Goal: Check status: Check status

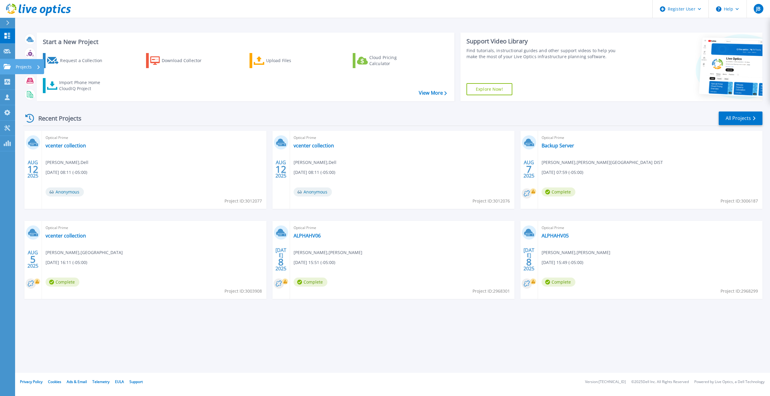
click at [22, 69] on p "Projects" at bounding box center [24, 67] width 16 height 16
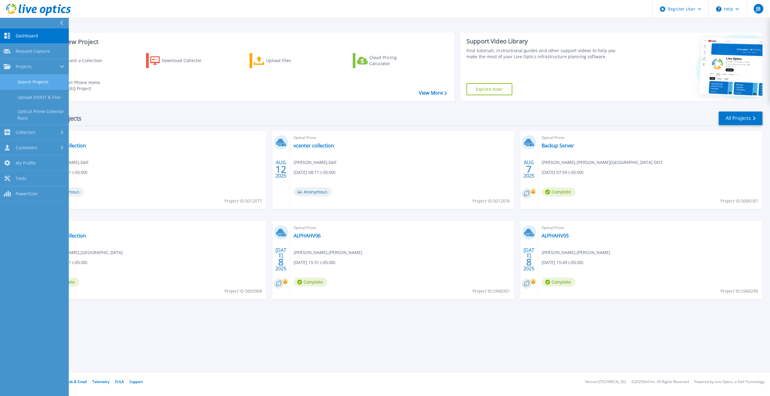
click at [27, 85] on link "Search Projects" at bounding box center [34, 82] width 69 height 15
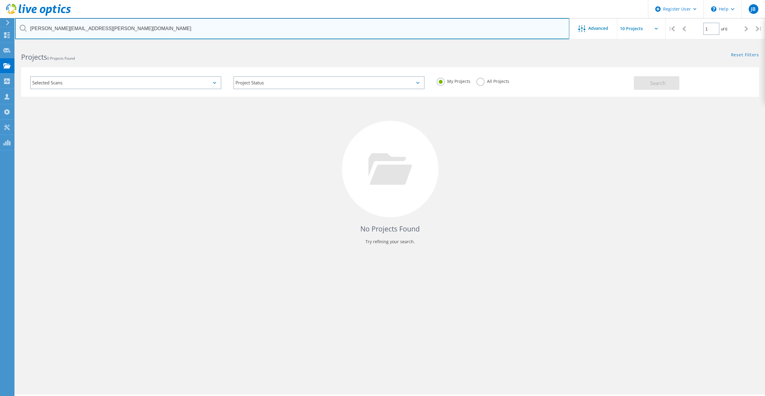
drag, startPoint x: 100, startPoint y: 33, endPoint x: 32, endPoint y: 29, distance: 67.4
click at [32, 29] on input "noel.greenstreet@jhm.org" at bounding box center [292, 28] width 555 height 21
type input "n"
paste input "acolangelo@petra.com"
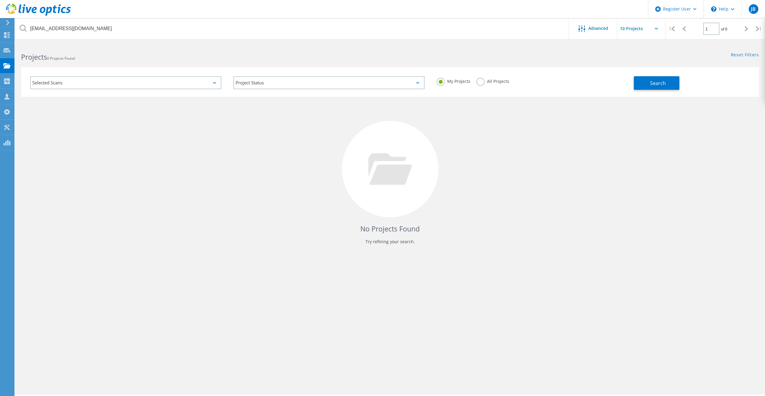
click at [481, 78] on label "All Projects" at bounding box center [493, 81] width 33 height 6
click at [0, 0] on input "All Projects" at bounding box center [0, 0] width 0 height 0
click at [660, 77] on button "Search" at bounding box center [657, 83] width 46 height 14
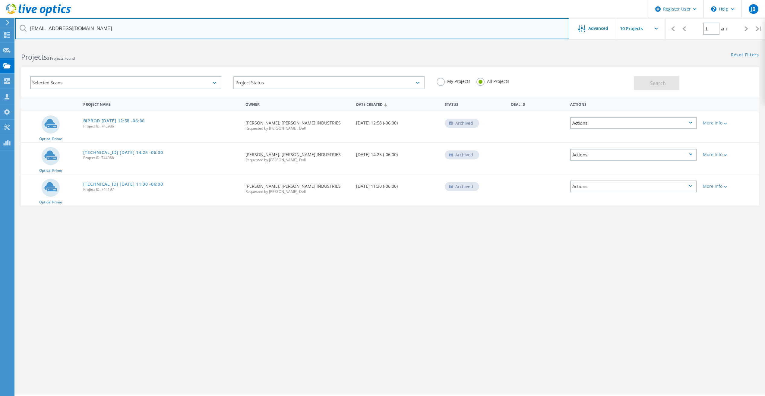
drag, startPoint x: 88, startPoint y: 26, endPoint x: 12, endPoint y: 22, distance: 76.1
click at [12, 44] on div "Register User \n Help Explore Helpful Articles Contact Support JB Dell User Jac…" at bounding box center [382, 228] width 765 height 369
type input "a"
paste input "noel.greenstreet@jhm.org"
type input "noel.greenstreet@jhm.org"
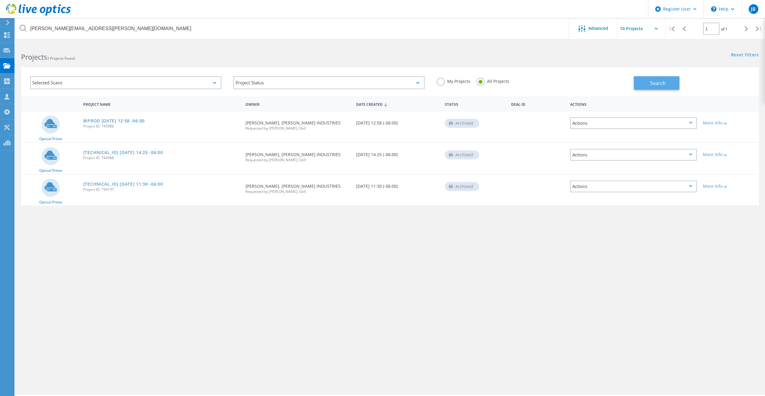
click at [647, 81] on button "Search" at bounding box center [657, 83] width 46 height 14
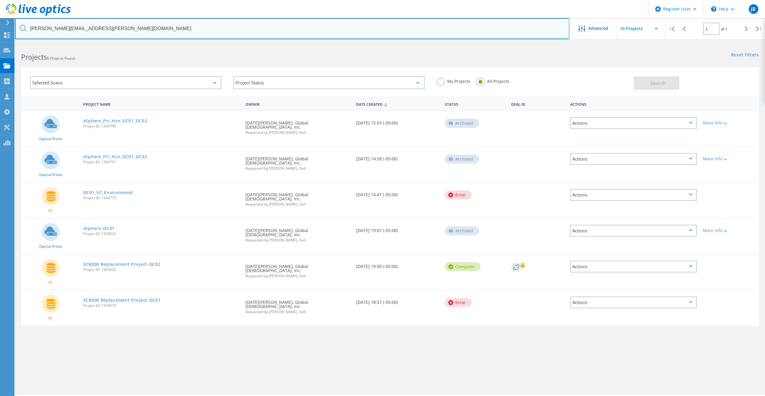
drag, startPoint x: 93, startPoint y: 26, endPoint x: -1, endPoint y: 29, distance: 94.2
click at [0, 29] on html "Register User \n Help Explore Helpful Articles Contact Support JB Dell User Jac…" at bounding box center [382, 206] width 765 height 413
paste input "noel.greenstreet@gei.org"
type input "noel.greenstreet@gei.org"
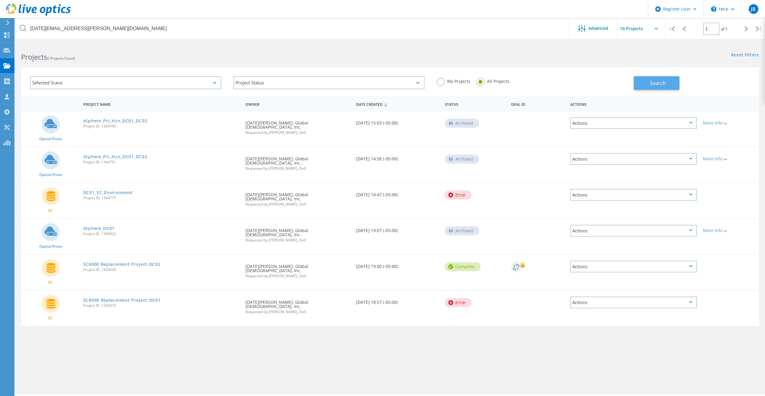
click at [647, 77] on button "Search" at bounding box center [657, 83] width 46 height 14
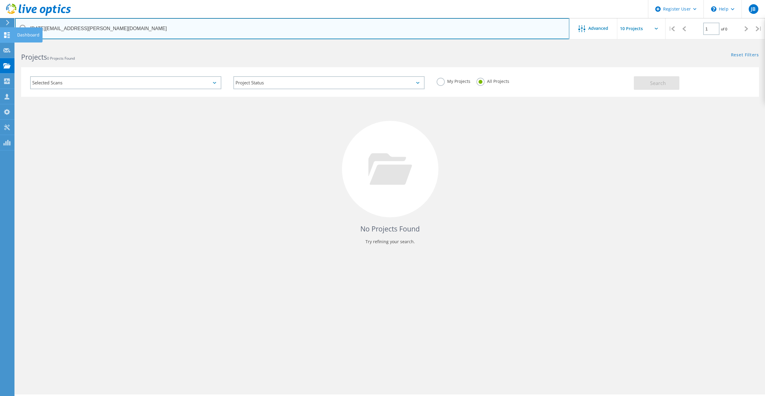
drag, startPoint x: 132, startPoint y: 28, endPoint x: 4, endPoint y: 28, distance: 127.9
click at [4, 44] on div "Register User \n Help Explore Helpful Articles Contact Support JB Dell User Jac…" at bounding box center [382, 228] width 765 height 369
drag, startPoint x: 103, startPoint y: 28, endPoint x: 87, endPoint y: 29, distance: 15.7
click at [103, 28] on input "noel.greenstreet@gei.org" at bounding box center [292, 28] width 555 height 21
click at [88, 26] on input "noel.greenstreet@gei.org" at bounding box center [292, 28] width 555 height 21
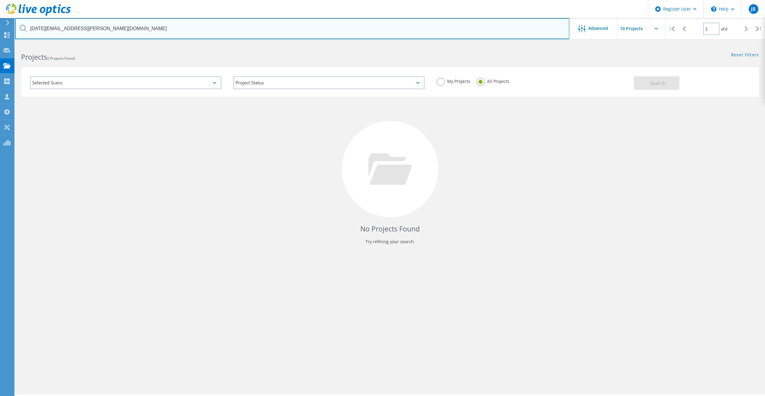
drag, startPoint x: 84, startPoint y: 27, endPoint x: 28, endPoint y: 23, distance: 56.9
click at [28, 23] on input "noel.greenstreet@gei.org" at bounding box center [292, 28] width 555 height 21
paste input "[EMAIL_ADDRESS][DOMAIN_NAME]"
type input "[EMAIL_ADDRESS][DOMAIN_NAME]"
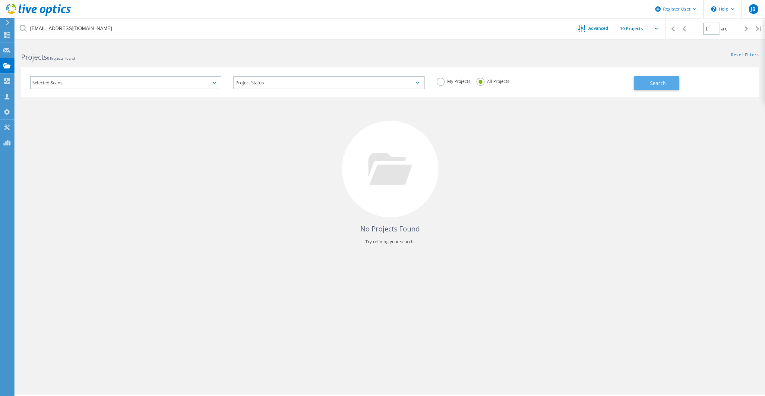
click at [656, 82] on span "Search" at bounding box center [658, 83] width 16 height 7
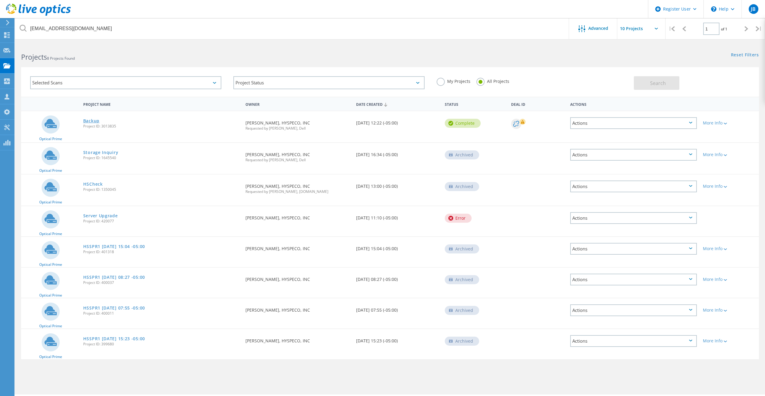
click at [97, 122] on link "Backup" at bounding box center [91, 121] width 16 height 4
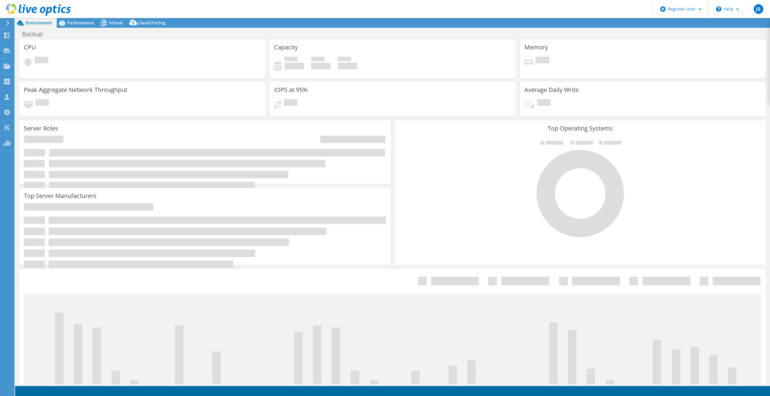
select select "USD"
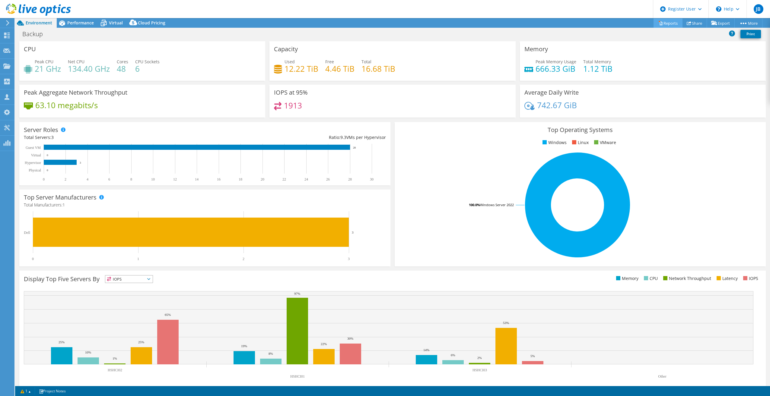
click at [665, 24] on link "Reports" at bounding box center [667, 22] width 29 height 9
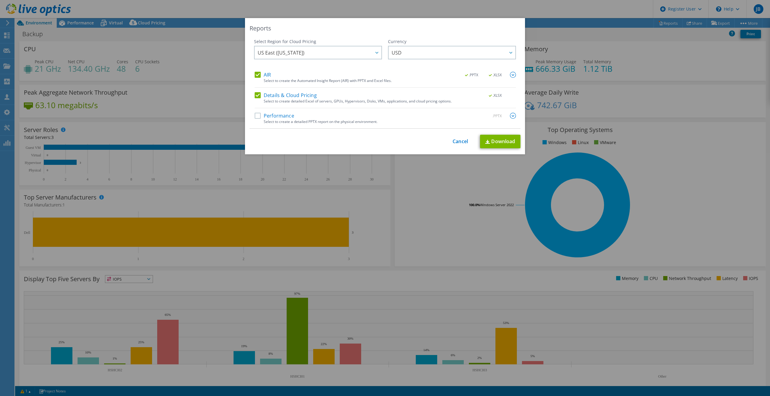
click at [256, 114] on label "Performance" at bounding box center [275, 116] width 40 height 6
click at [0, 0] on input "Performance" at bounding box center [0, 0] width 0 height 0
click at [491, 138] on link "Download" at bounding box center [500, 142] width 40 height 14
click at [615, 118] on div "Reports Select Region for Cloud Pricing Asia Pacific (Hong Kong) Asia Pacific (…" at bounding box center [385, 198] width 770 height 360
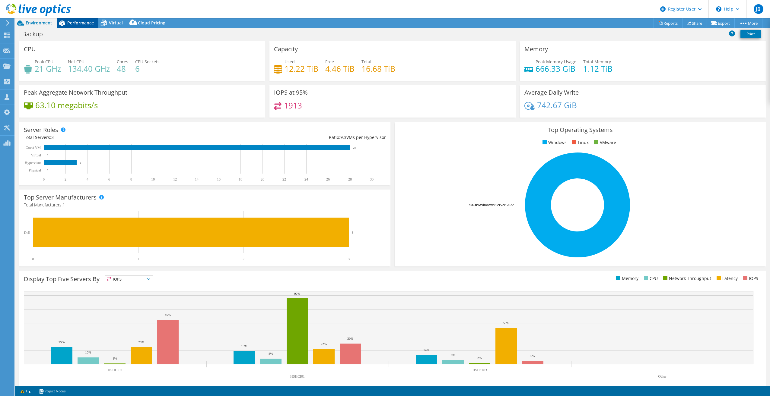
click at [66, 23] on icon at bounding box center [62, 23] width 11 height 11
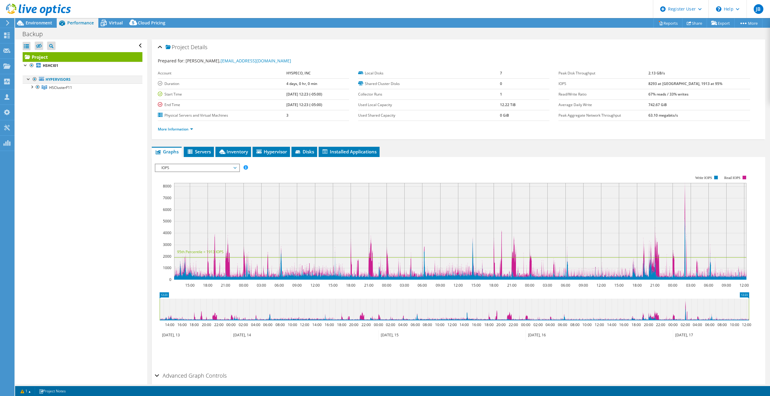
click at [28, 79] on div at bounding box center [29, 79] width 6 height 6
click at [32, 87] on div at bounding box center [32, 87] width 6 height 6
click at [58, 96] on link "HSHCI01" at bounding box center [83, 95] width 120 height 8
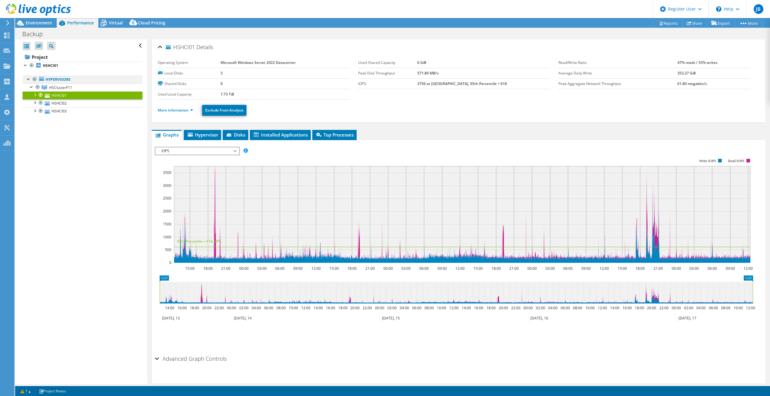
click at [27, 79] on div at bounding box center [29, 79] width 6 height 6
click at [28, 79] on div at bounding box center [29, 79] width 6 height 6
click at [44, 70] on ul "Hypervisors HSClusterF11 HSHCI01" at bounding box center [83, 96] width 120 height 52
click at [60, 95] on link "HSHCI01" at bounding box center [83, 95] width 120 height 8
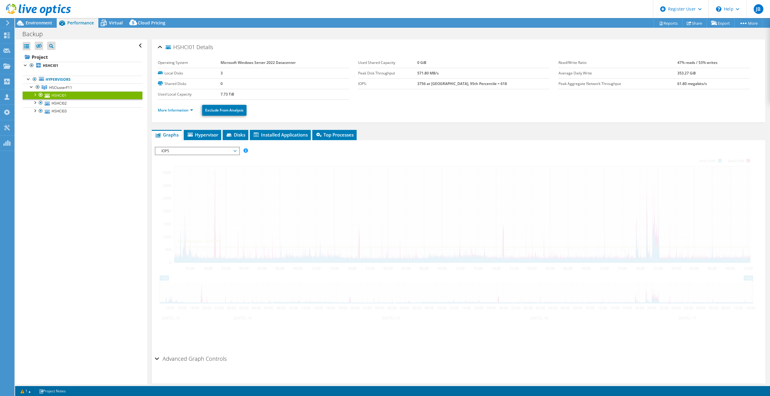
click at [40, 94] on div at bounding box center [41, 94] width 6 height 7
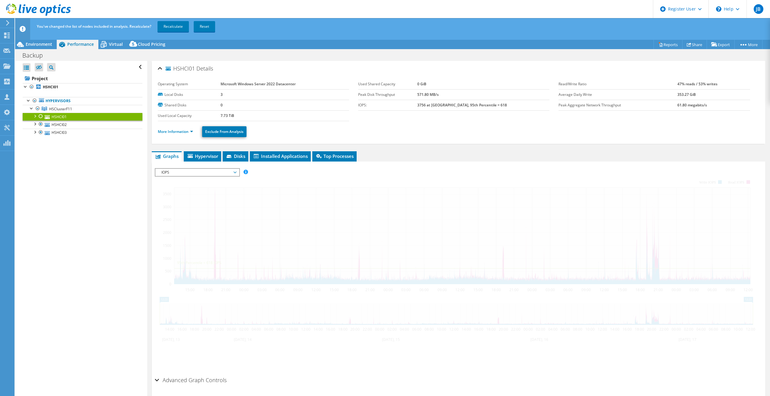
click at [41, 116] on div at bounding box center [41, 116] width 6 height 7
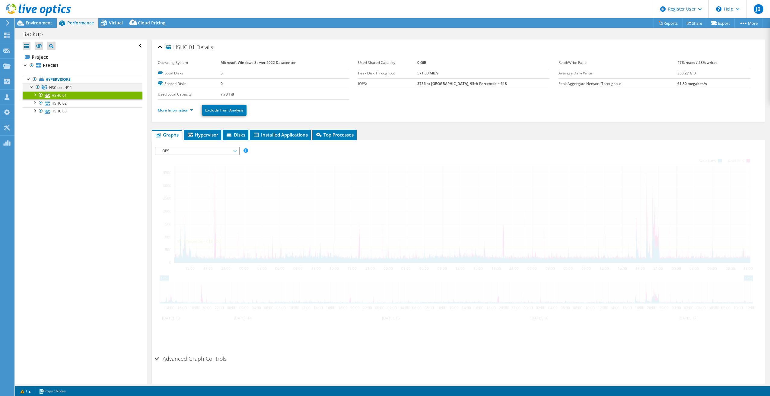
click at [32, 87] on div at bounding box center [32, 87] width 6 height 6
click at [35, 79] on div at bounding box center [35, 79] width 6 height 7
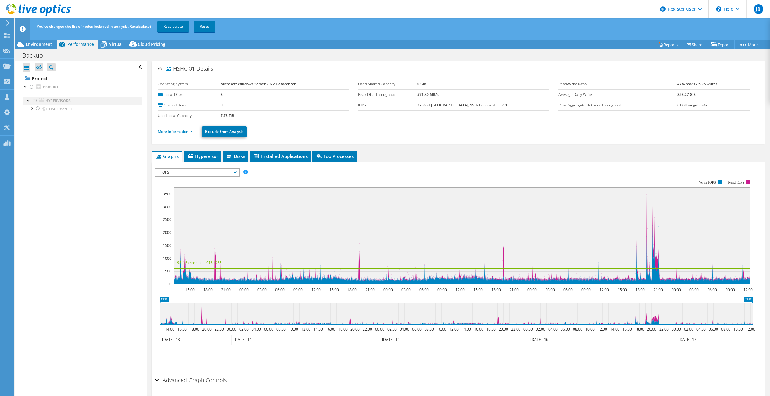
click at [37, 98] on div at bounding box center [35, 100] width 6 height 7
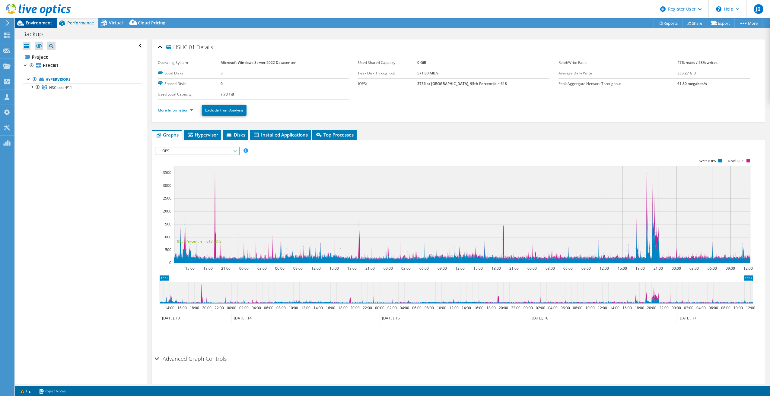
click at [30, 21] on span "Environment" at bounding box center [39, 23] width 27 height 6
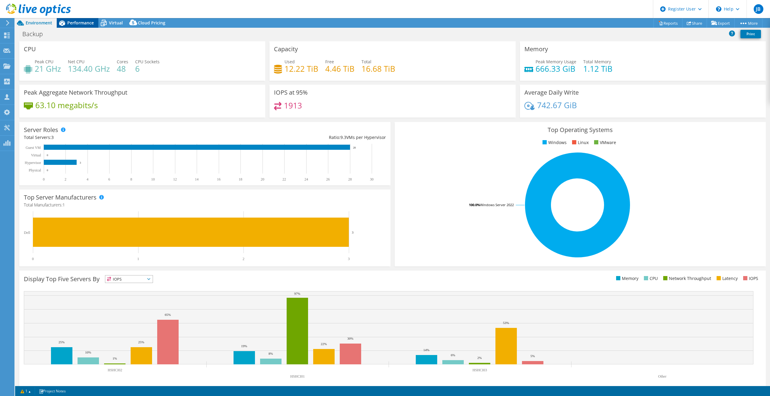
click at [75, 20] on span "Performance" at bounding box center [80, 23] width 27 height 6
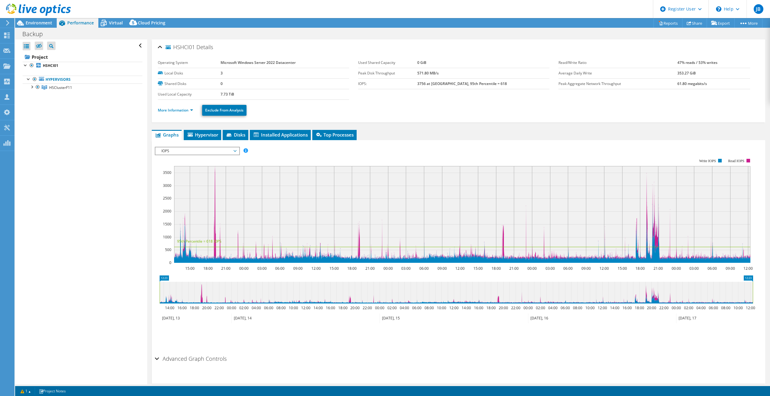
click at [13, 11] on use at bounding box center [38, 10] width 65 height 12
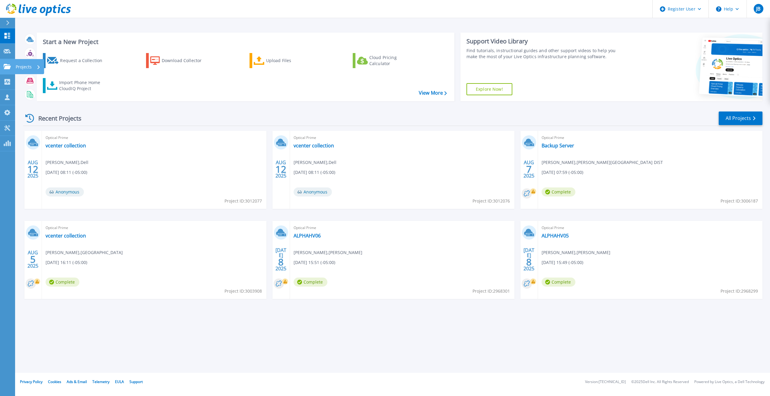
click at [10, 65] on icon at bounding box center [7, 66] width 7 height 5
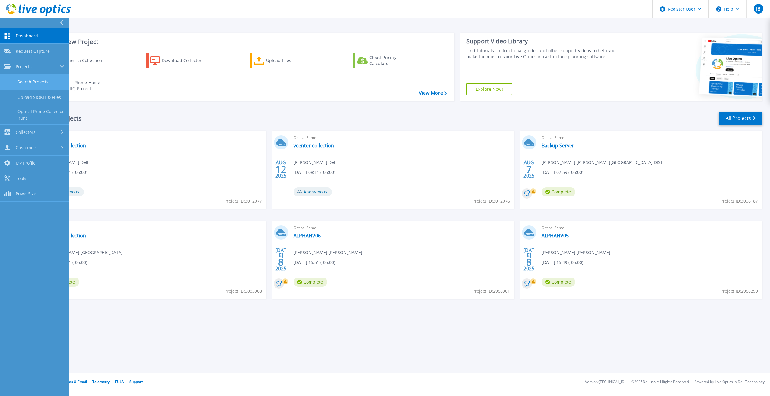
click at [26, 82] on link "Search Projects" at bounding box center [34, 82] width 69 height 15
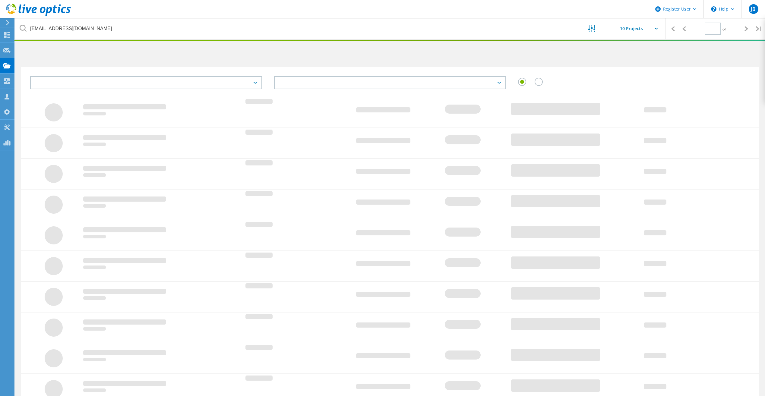
type input "1"
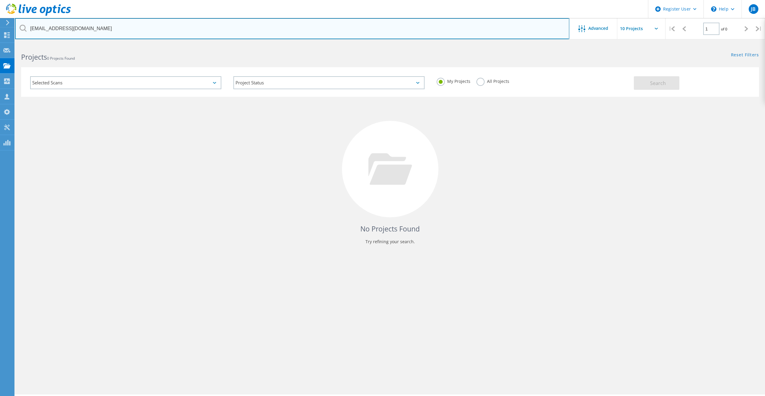
drag, startPoint x: 89, startPoint y: 28, endPoint x: 26, endPoint y: 27, distance: 63.7
click at [26, 27] on div "kdowney@hyspeco.com" at bounding box center [292, 28] width 554 height 21
paste input "kdowney@hyspeco.com"
type input "kdowney@hyspeco.com"
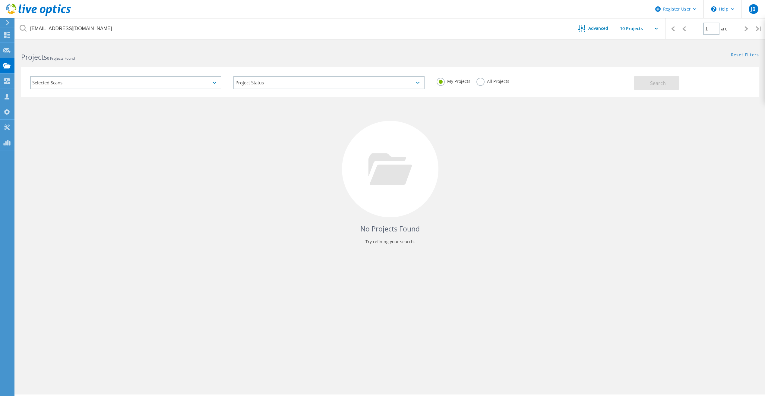
click at [484, 84] on label "All Projects" at bounding box center [493, 81] width 33 height 6
click at [0, 0] on input "All Projects" at bounding box center [0, 0] width 0 height 0
click at [637, 81] on button "Search" at bounding box center [657, 83] width 46 height 14
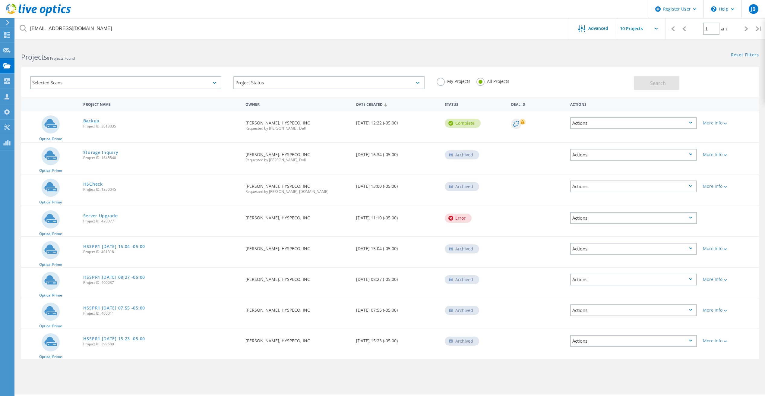
click at [90, 121] on link "Backup" at bounding box center [91, 121] width 16 height 4
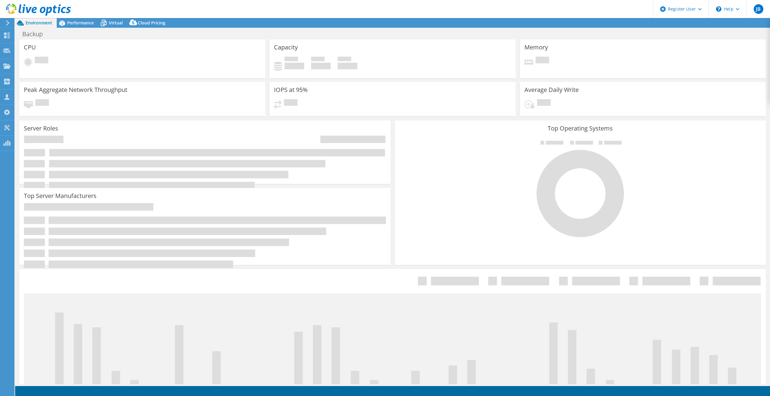
select select "USD"
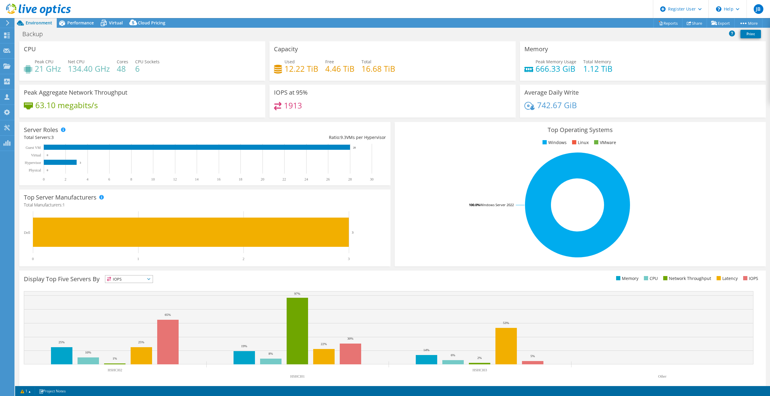
click at [62, 19] on div at bounding box center [35, 10] width 71 height 20
click at [66, 24] on icon at bounding box center [62, 23] width 11 height 11
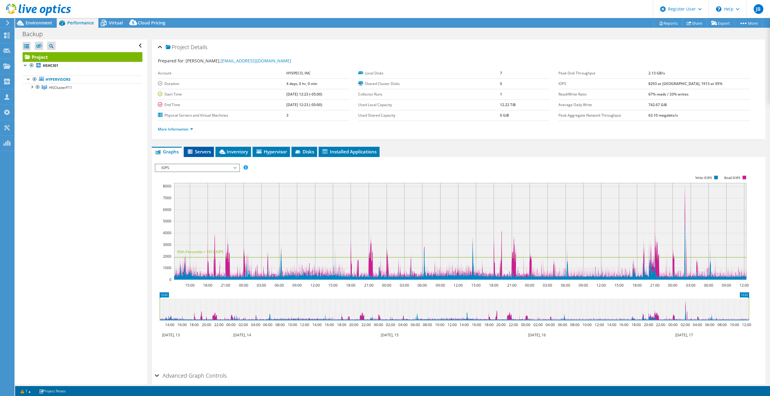
click at [208, 151] on span "Servers" at bounding box center [199, 152] width 24 height 6
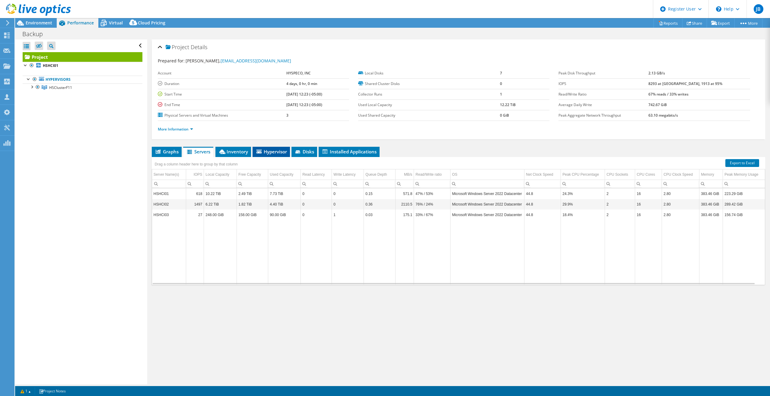
click at [278, 152] on span "Hypervisor" at bounding box center [271, 152] width 31 height 6
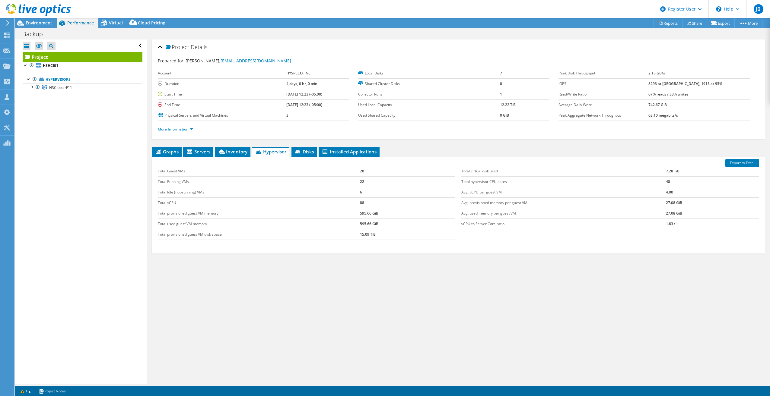
click at [139, 173] on div "Open All Close All Hide Excluded Nodes Project Tree Filter" at bounding box center [81, 212] width 132 height 345
click at [203, 154] on span "Servers" at bounding box center [198, 152] width 24 height 6
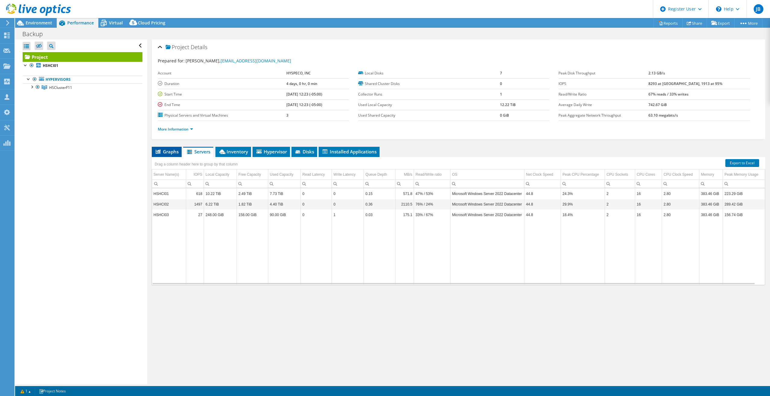
click at [171, 149] on span "Graphs" at bounding box center [167, 152] width 24 height 6
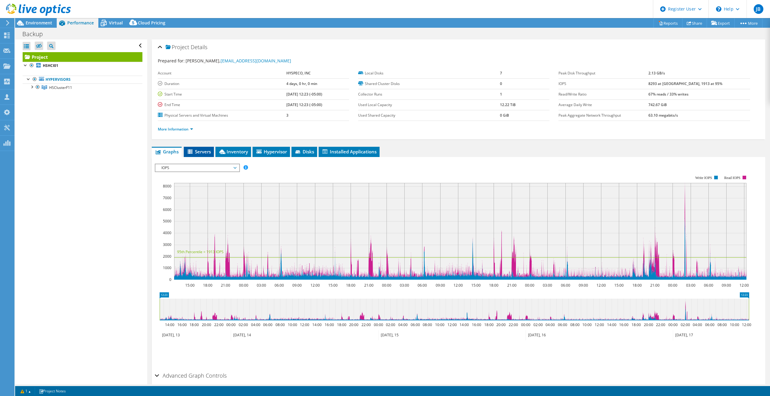
click at [206, 153] on span "Servers" at bounding box center [199, 152] width 24 height 6
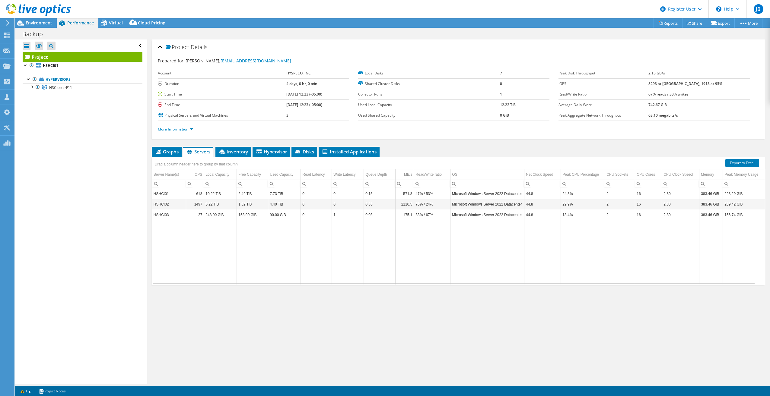
click at [341, 306] on div "Project Details Prepared for: [PERSON_NAME], [EMAIL_ADDRESS][DOMAIN_NAME] Accou…" at bounding box center [458, 212] width 622 height 345
click at [473, 350] on div "Project Details Prepared for: [PERSON_NAME], [EMAIL_ADDRESS][DOMAIN_NAME] Accou…" at bounding box center [458, 212] width 622 height 345
drag, startPoint x: 698, startPoint y: 316, endPoint x: 685, endPoint y: 317, distance: 13.0
click at [698, 316] on div "Project Details Prepared for: [PERSON_NAME], [EMAIL_ADDRESS][DOMAIN_NAME] Accou…" at bounding box center [458, 212] width 622 height 345
click at [424, 342] on div "Project Details Prepared for: [PERSON_NAME], [EMAIL_ADDRESS][DOMAIN_NAME] Accou…" at bounding box center [458, 212] width 622 height 345
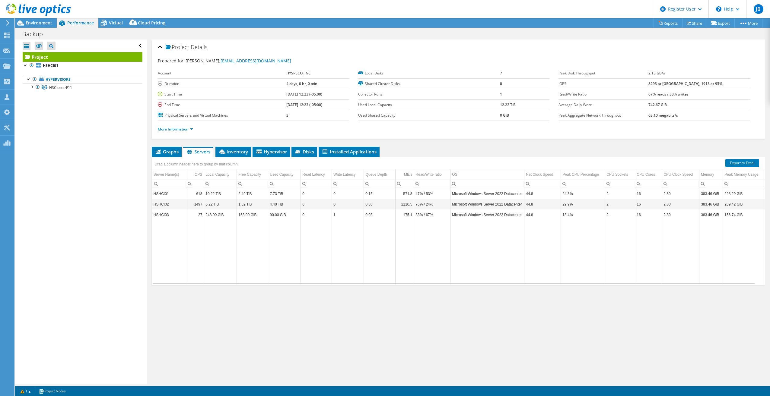
click at [325, 331] on div "Project Details Prepared for: [PERSON_NAME], [EMAIL_ADDRESS][DOMAIN_NAME] Accou…" at bounding box center [458, 212] width 622 height 345
